Goal: Transaction & Acquisition: Purchase product/service

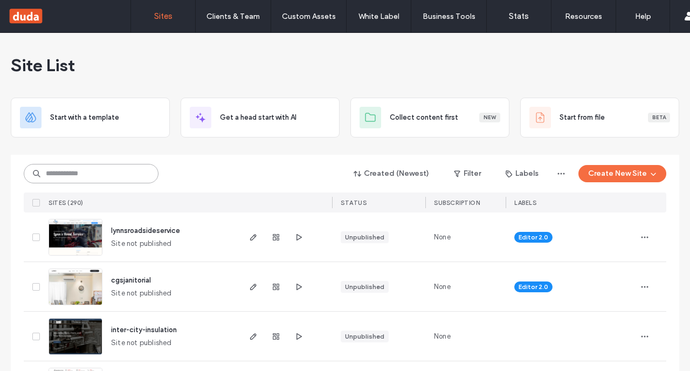
click at [75, 164] on input at bounding box center [91, 173] width 135 height 19
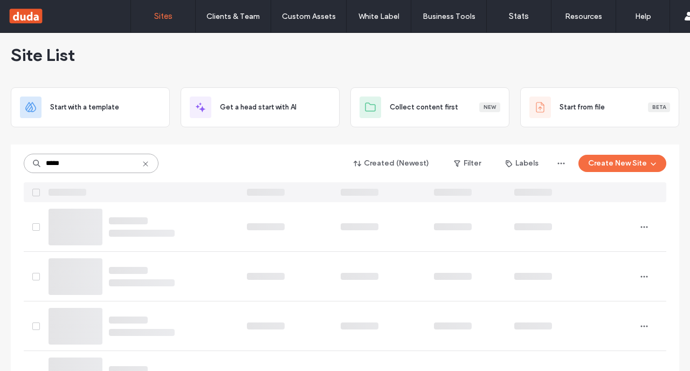
type input "*****"
click at [118, 168] on input "*****" at bounding box center [91, 163] width 135 height 19
click at [30, 10] on div at bounding box center [69, 16] width 122 height 17
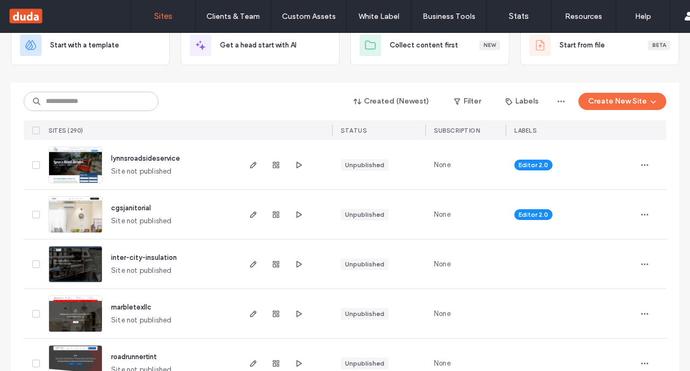
scroll to position [80, 0]
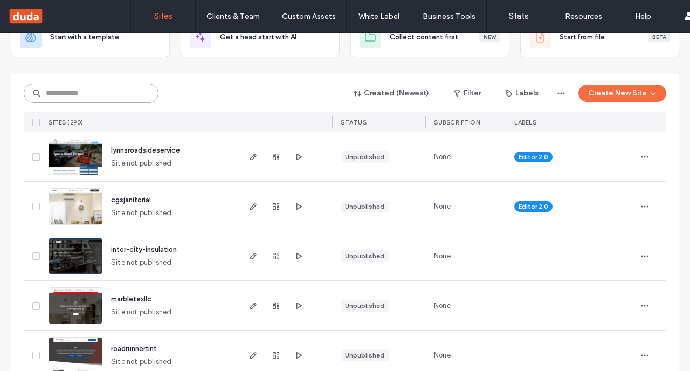
click at [75, 95] on input at bounding box center [91, 93] width 135 height 19
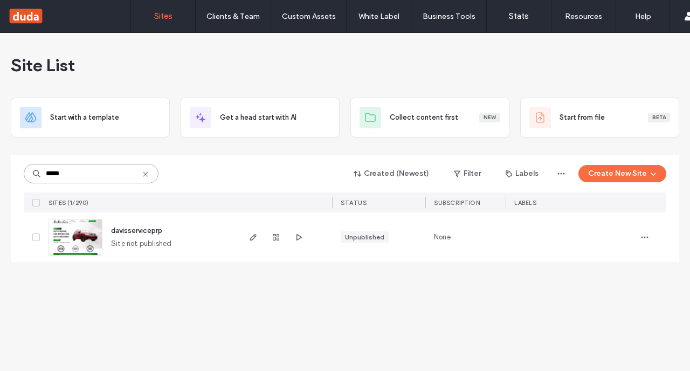
scroll to position [0, 0]
type input "*****"
click at [298, 238] on icon "button" at bounding box center [298, 237] width 9 height 9
click at [251, 237] on use "button" at bounding box center [253, 237] width 6 height 6
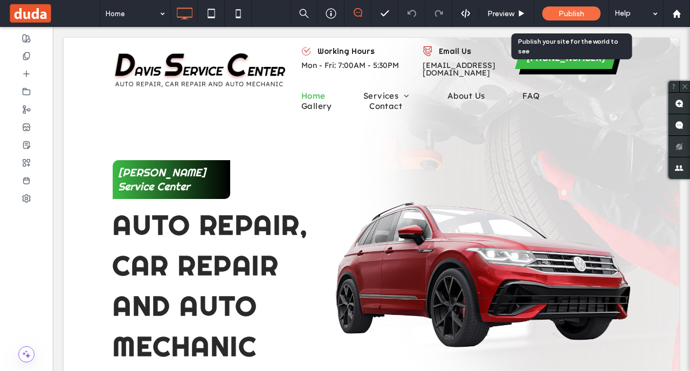
click at [575, 10] on span "Publish" at bounding box center [572, 13] width 26 height 9
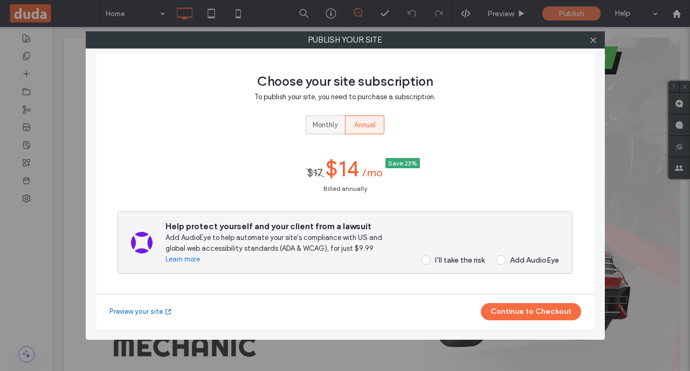
click at [334, 128] on span "Monthly" at bounding box center [325, 125] width 25 height 11
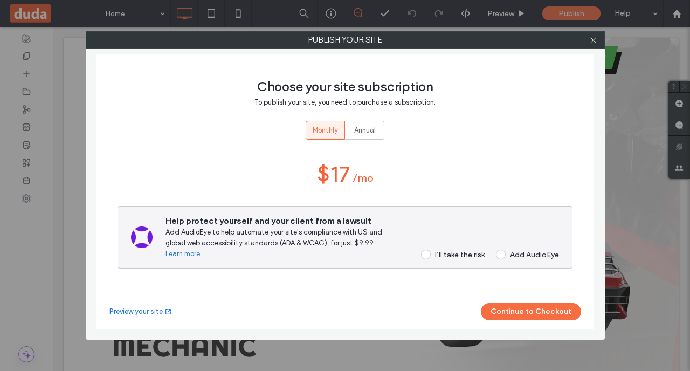
click at [428, 253] on span at bounding box center [426, 255] width 10 height 10
click at [548, 312] on button "Continue to Checkout" at bounding box center [531, 311] width 100 height 17
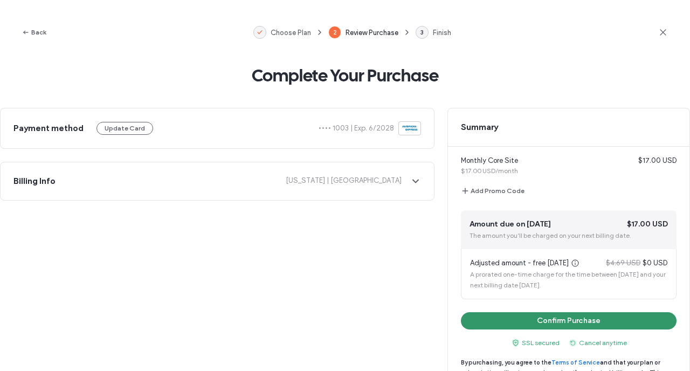
click at [585, 320] on button "Confirm Purchase" at bounding box center [569, 320] width 216 height 17
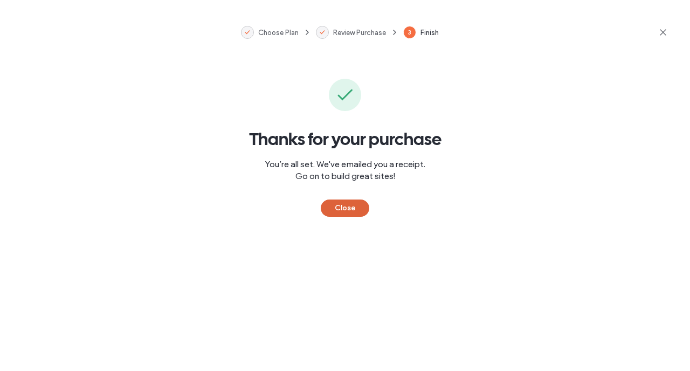
click at [346, 204] on button "Close" at bounding box center [345, 208] width 49 height 17
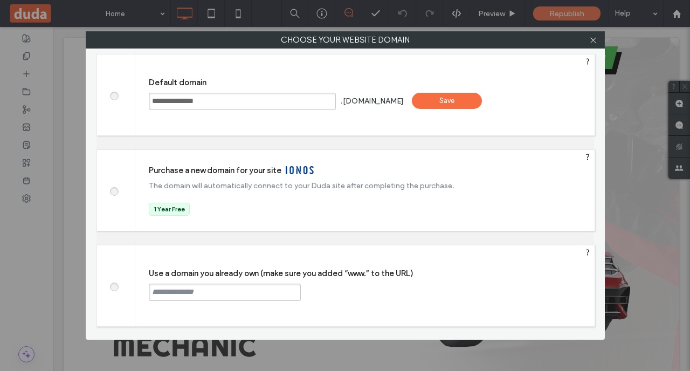
click at [113, 281] on div at bounding box center [116, 285] width 38 height 81
click at [114, 285] on span at bounding box center [114, 285] width 0 height 8
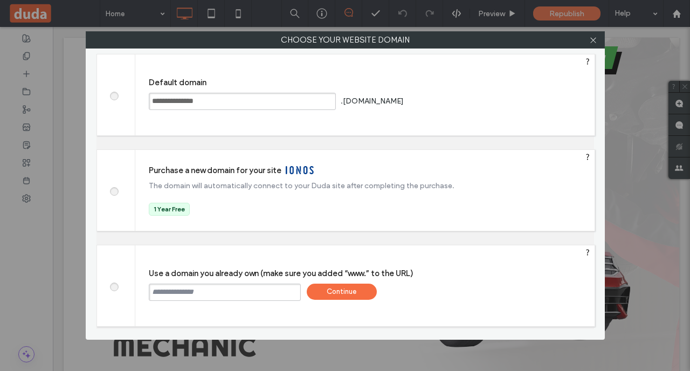
click at [193, 293] on input "text" at bounding box center [225, 292] width 152 height 17
paste input "**********"
type input "**********"
click at [341, 284] on div "Continue" at bounding box center [342, 292] width 70 height 16
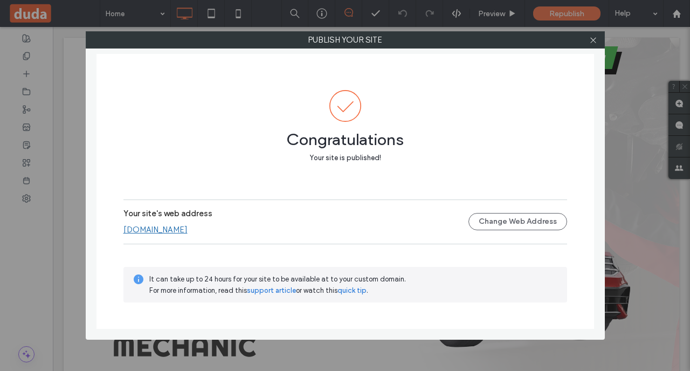
click at [157, 232] on link "davisserviceprp.com" at bounding box center [155, 230] width 64 height 10
click at [597, 36] on icon at bounding box center [593, 40] width 8 height 8
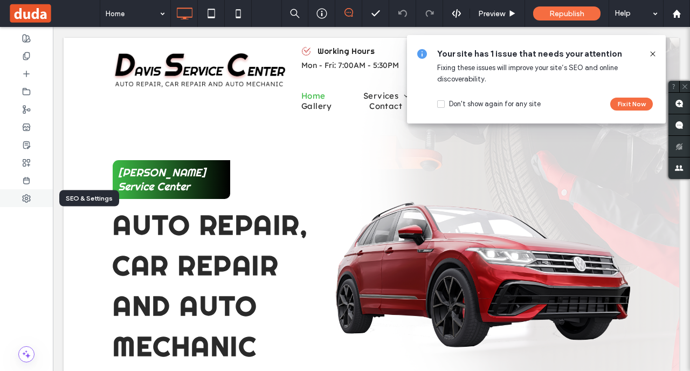
click at [29, 197] on use at bounding box center [27, 199] width 8 height 8
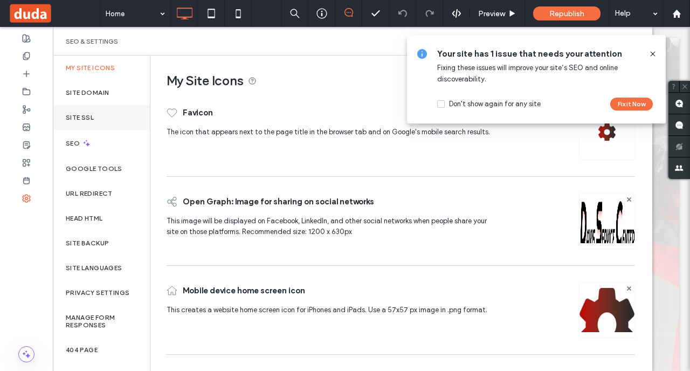
click at [92, 122] on div "Site SSL" at bounding box center [101, 117] width 97 height 25
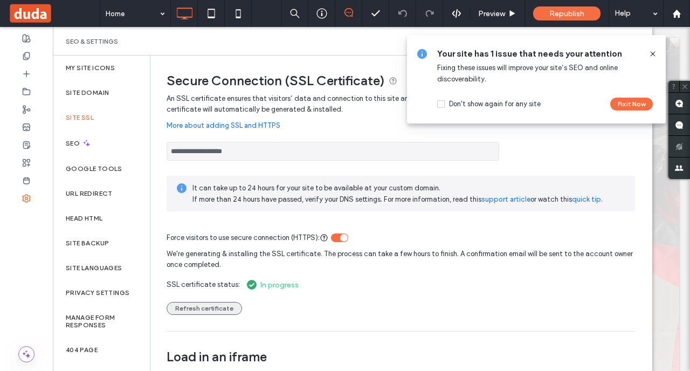
click at [211, 308] on button "Refresh certificate" at bounding box center [204, 308] width 75 height 13
click at [654, 53] on icon at bounding box center [653, 54] width 9 height 9
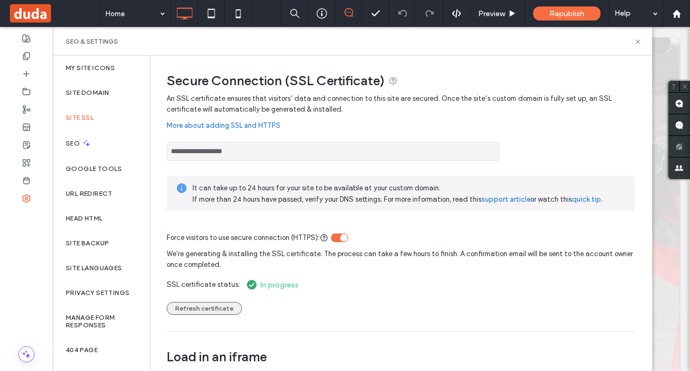
click at [221, 308] on button "Refresh certificate" at bounding box center [204, 308] width 75 height 13
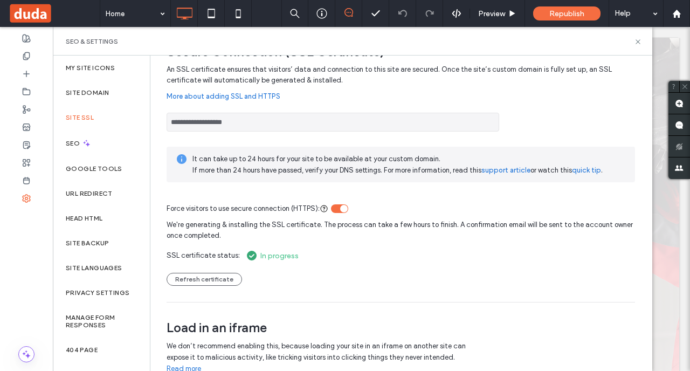
scroll to position [68, 0]
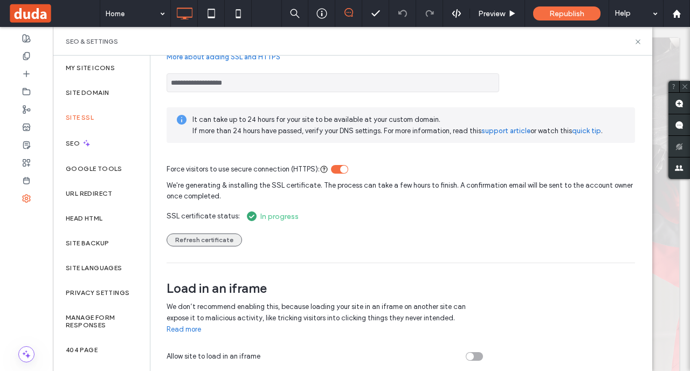
click at [215, 243] on button "Refresh certificate" at bounding box center [204, 239] width 75 height 13
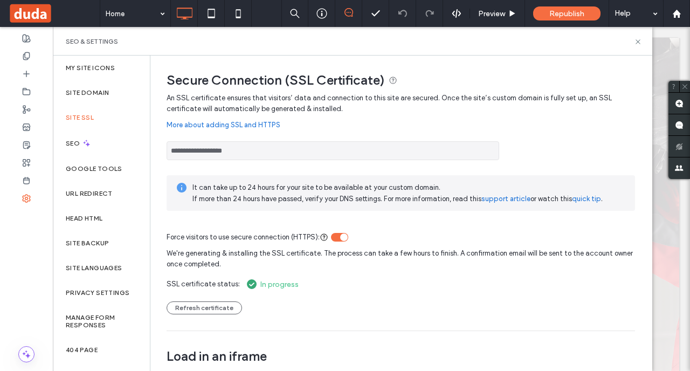
scroll to position [0, 0]
